Goal: Task Accomplishment & Management: Use online tool/utility

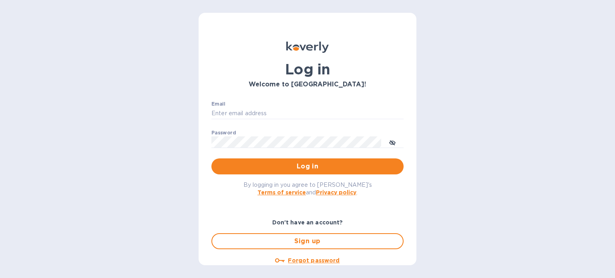
type input "[PERSON_NAME][EMAIL_ADDRESS][DOMAIN_NAME]"
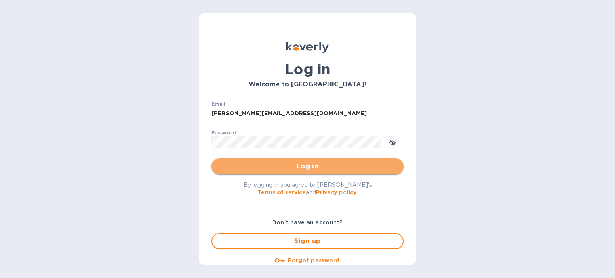
click at [311, 162] on span "Log in" at bounding box center [307, 167] width 179 height 10
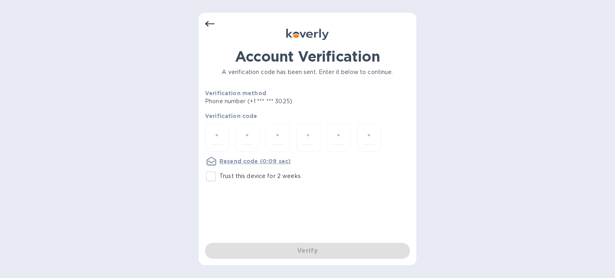
click at [273, 178] on p "Trust this device for 2 weeks" at bounding box center [259, 176] width 81 height 8
click at [219, 178] on input "Trust this device for 2 weeks" at bounding box center [211, 176] width 17 height 17
checkbox input "true"
click at [211, 133] on div at bounding box center [217, 137] width 24 height 28
type input "9"
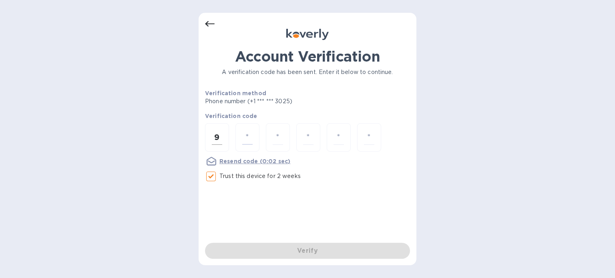
type input "1"
type input "8"
type input "2"
type input "7"
type input "5"
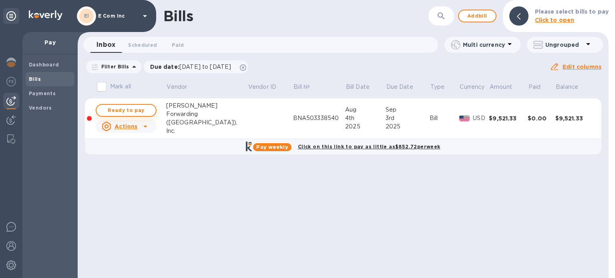
click at [129, 109] on span "Ready to pay" at bounding box center [126, 111] width 46 height 10
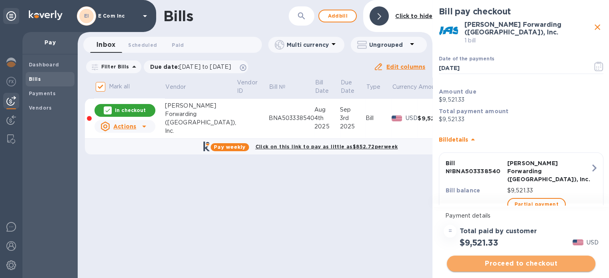
click at [522, 256] on button "Proceed to checkout" at bounding box center [521, 264] width 149 height 16
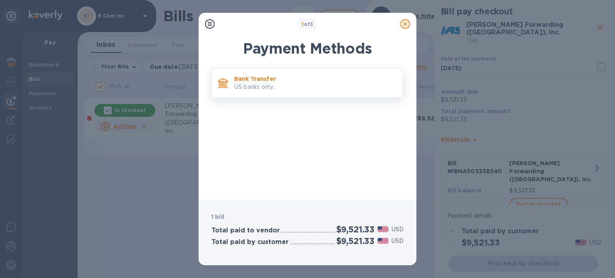
click at [286, 76] on p "Bank Transfer" at bounding box center [315, 79] width 163 height 8
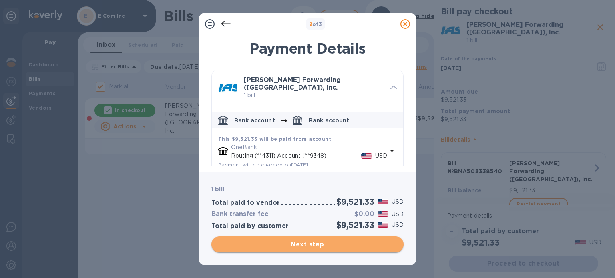
click at [306, 248] on span "Next step" at bounding box center [307, 245] width 179 height 10
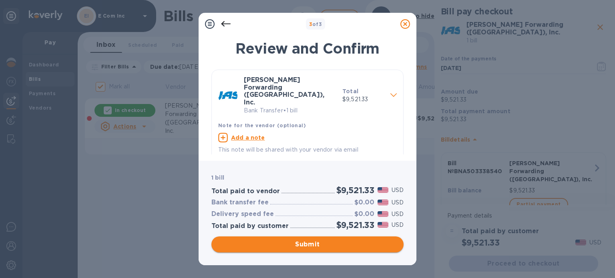
click at [310, 243] on span "Submit" at bounding box center [307, 245] width 179 height 10
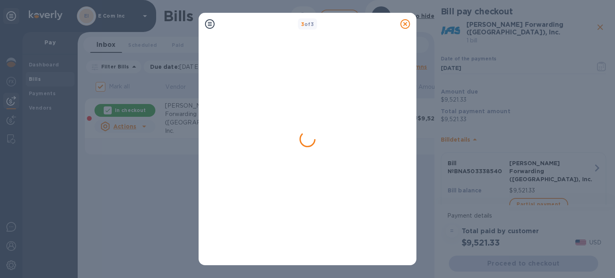
checkbox input "false"
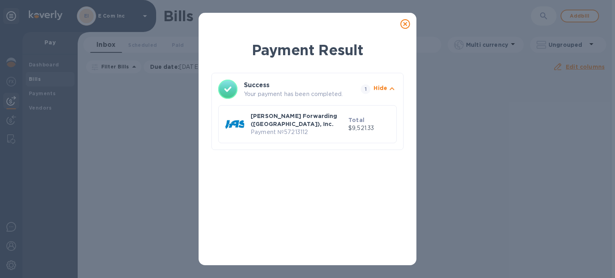
click at [286, 128] on p "Payment № 57213112" at bounding box center [298, 132] width 94 height 8
copy p "57213112"
drag, startPoint x: 402, startPoint y: 22, endPoint x: 331, endPoint y: 9, distance: 72.2
click at [402, 22] on icon at bounding box center [405, 24] width 10 height 10
